Goal: Task Accomplishment & Management: Manage account settings

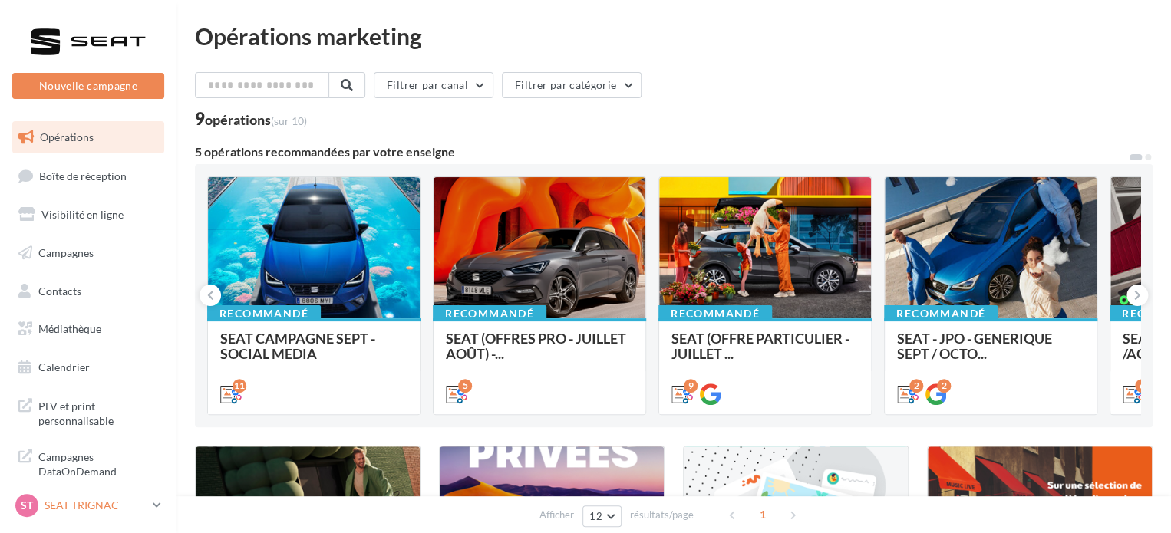
click at [87, 509] on p "SEAT TRIGNAC" at bounding box center [96, 505] width 102 height 15
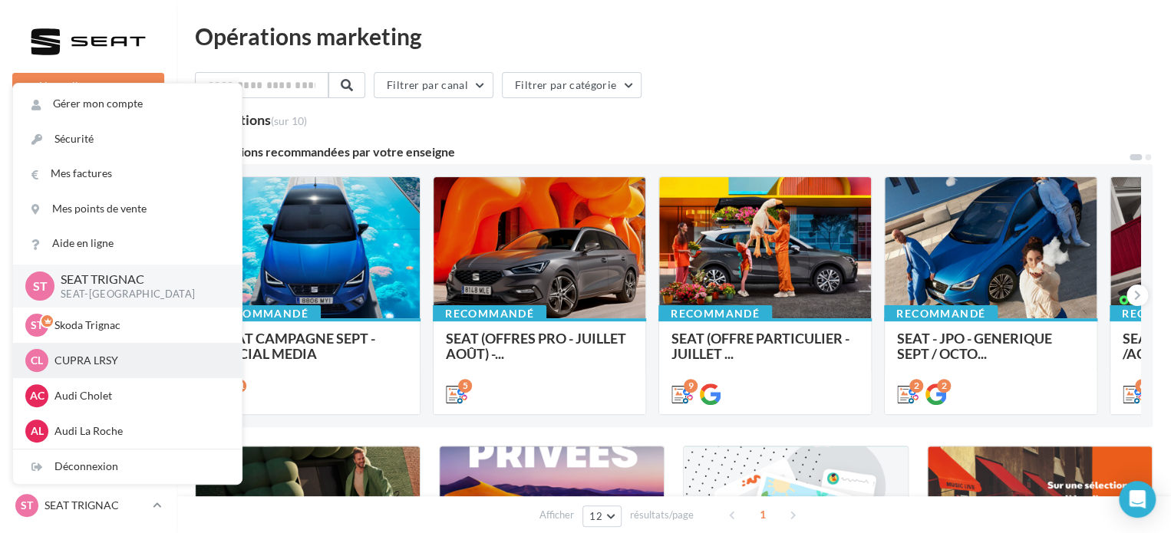
click at [132, 368] on p "CUPRA LRSY" at bounding box center [138, 360] width 169 height 15
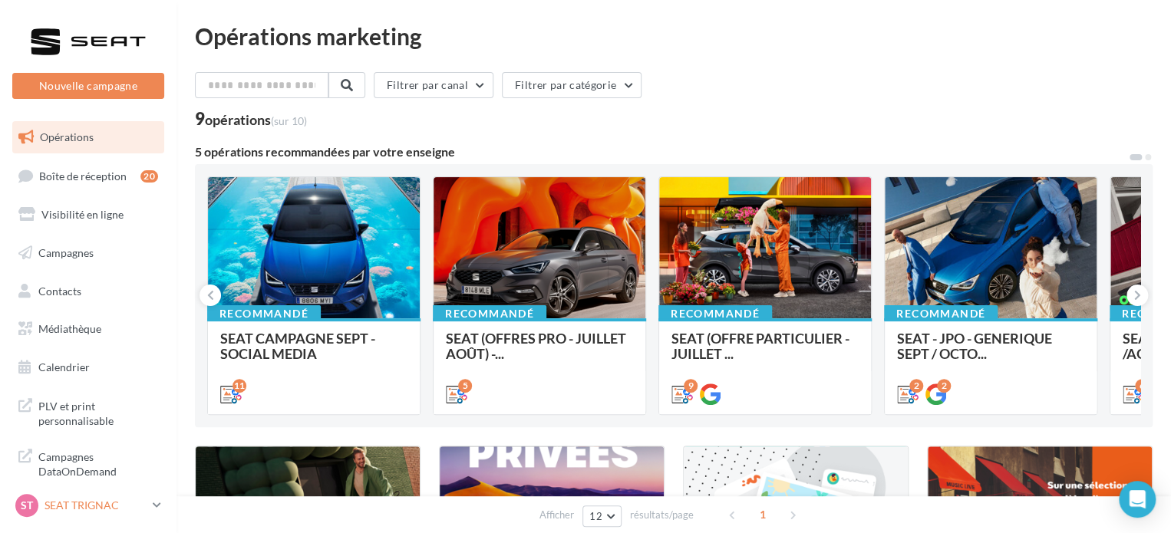
click at [135, 503] on p "SEAT TRIGNAC" at bounding box center [96, 505] width 102 height 15
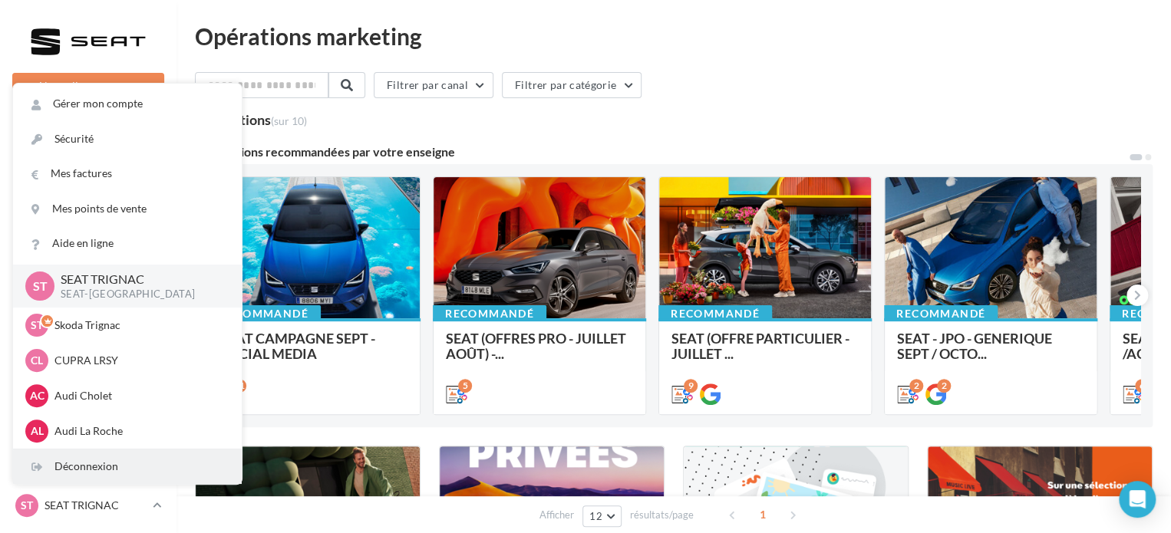
click at [127, 465] on div "Déconnexion" at bounding box center [127, 467] width 229 height 35
